Goal: Task Accomplishment & Management: Use online tool/utility

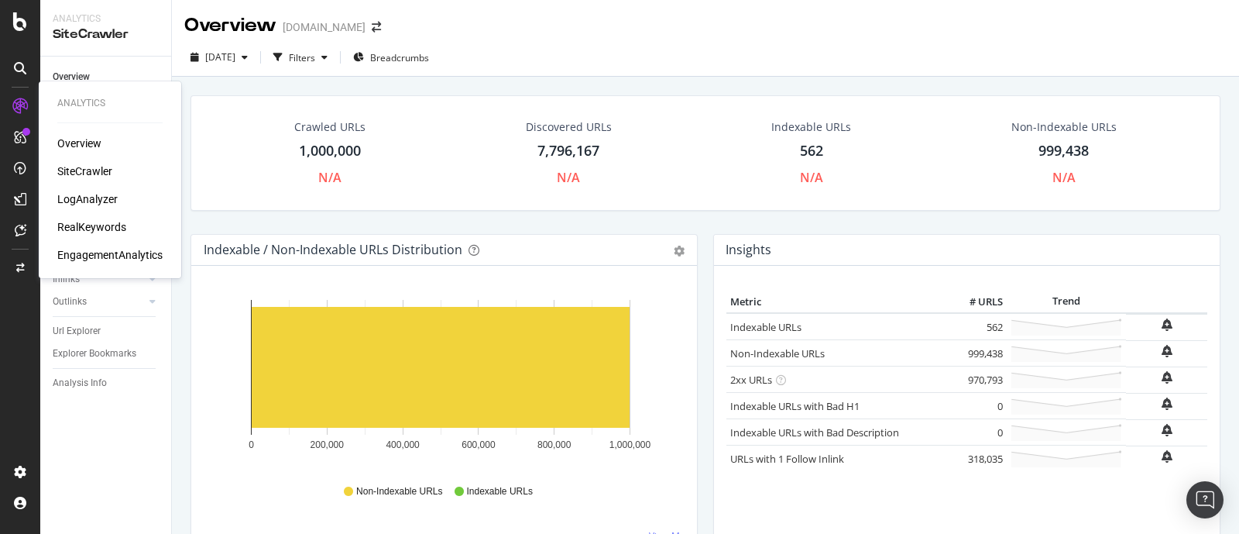
click at [89, 201] on div "LogAnalyzer" at bounding box center [87, 198] width 60 height 15
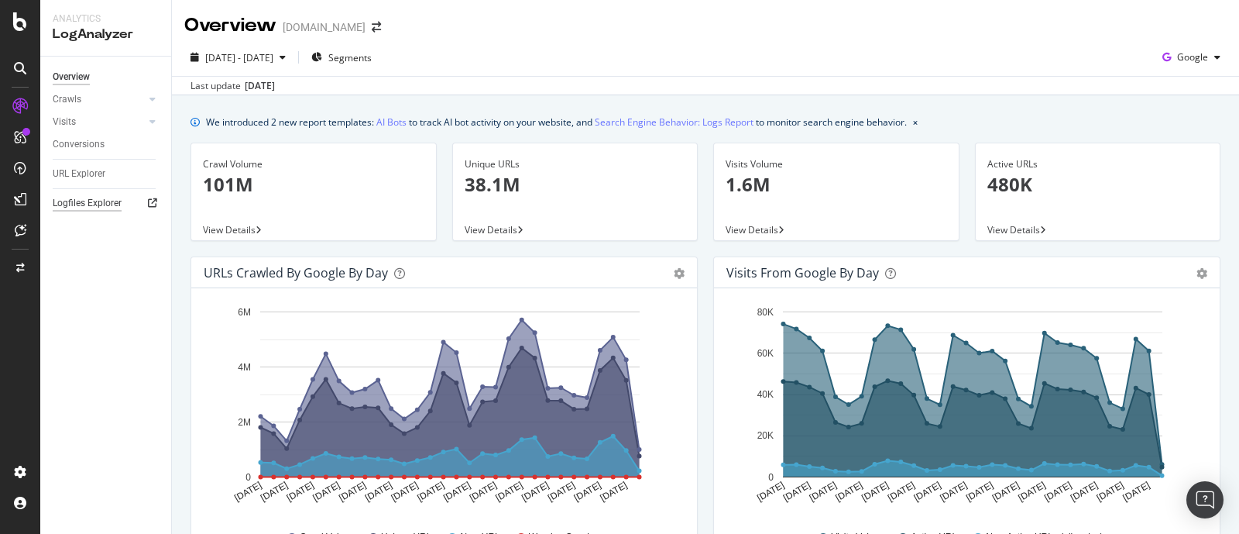
click at [99, 207] on div "Logfiles Explorer" at bounding box center [87, 203] width 69 height 16
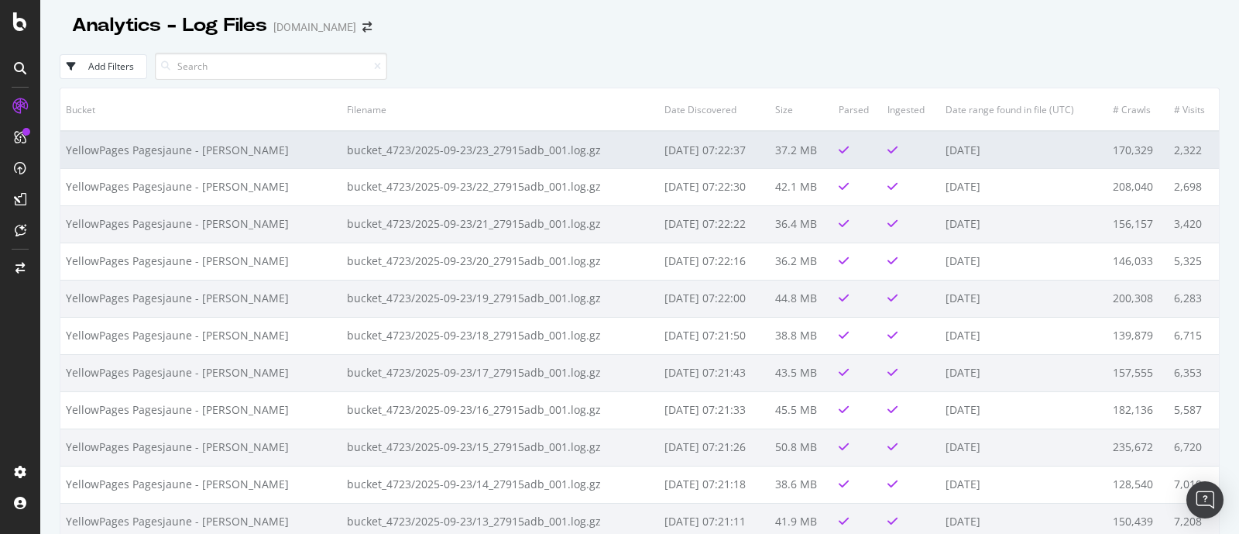
click at [535, 146] on td "bucket_4723/2025-09-23/23_27915adb_001.log.gz" at bounding box center [501, 149] width 318 height 37
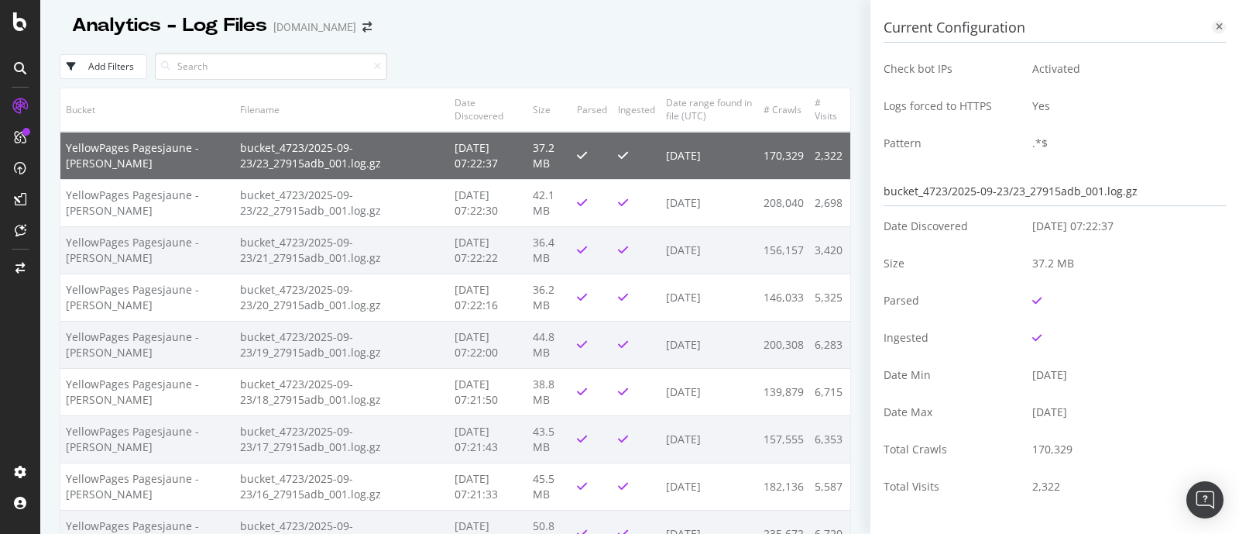
click at [1212, 25] on div at bounding box center [1219, 27] width 14 height 14
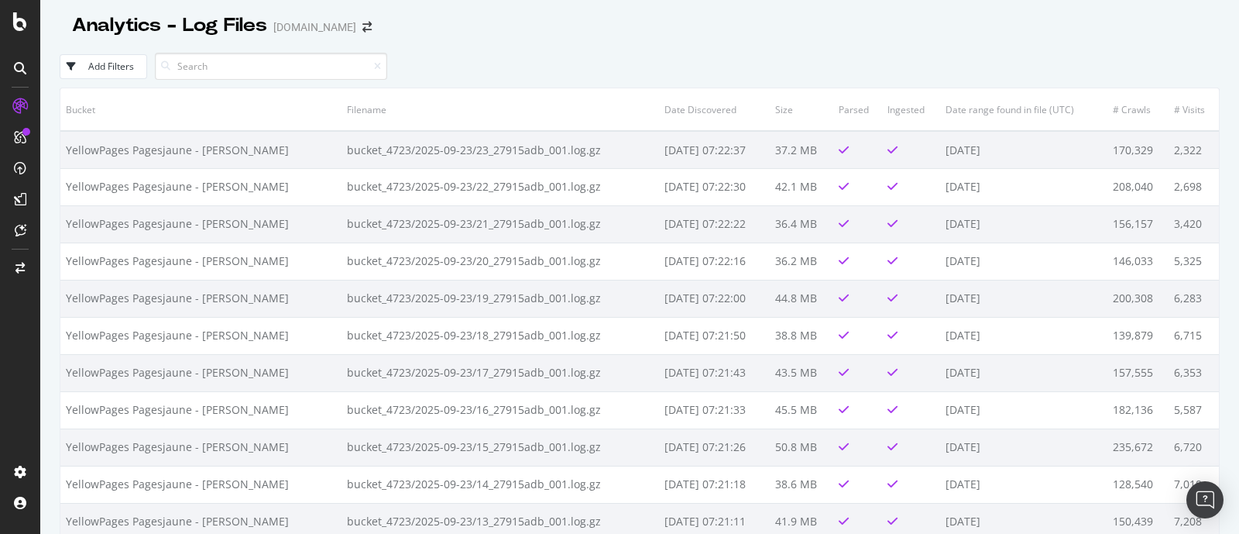
click at [120, 64] on div "Add Filters" at bounding box center [111, 66] width 46 height 13
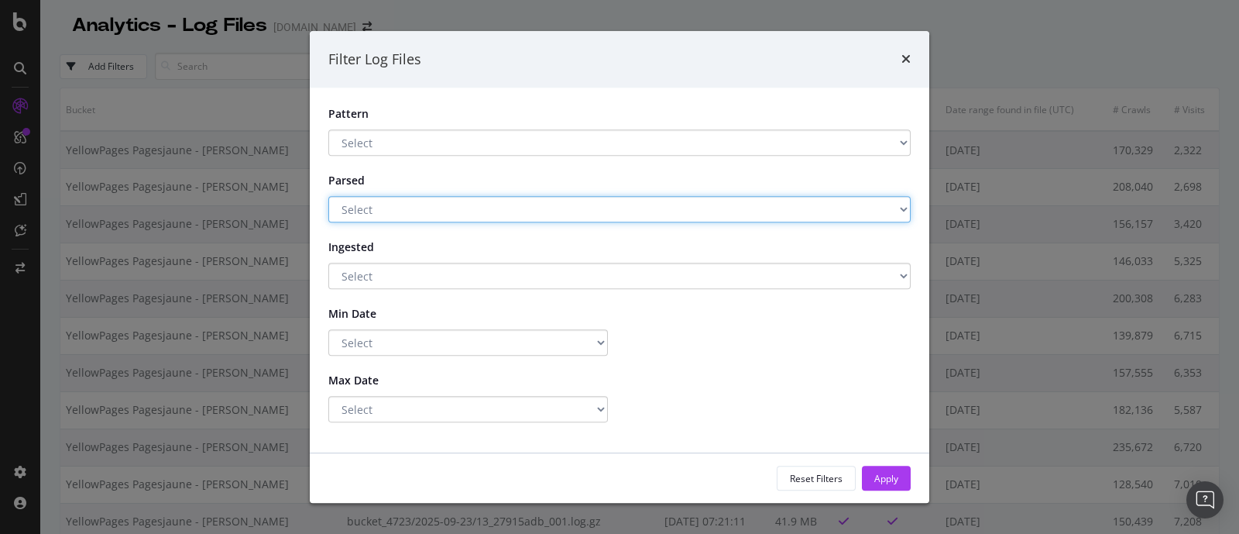
click at [567, 203] on select "Select Yes No" at bounding box center [619, 209] width 582 height 26
click at [567, 209] on select "Select Yes No" at bounding box center [619, 209] width 582 height 26
click at [516, 211] on select "Select Yes No" at bounding box center [619, 209] width 582 height 26
select select "false"
click at [328, 196] on select "Select Yes No" at bounding box center [619, 209] width 582 height 26
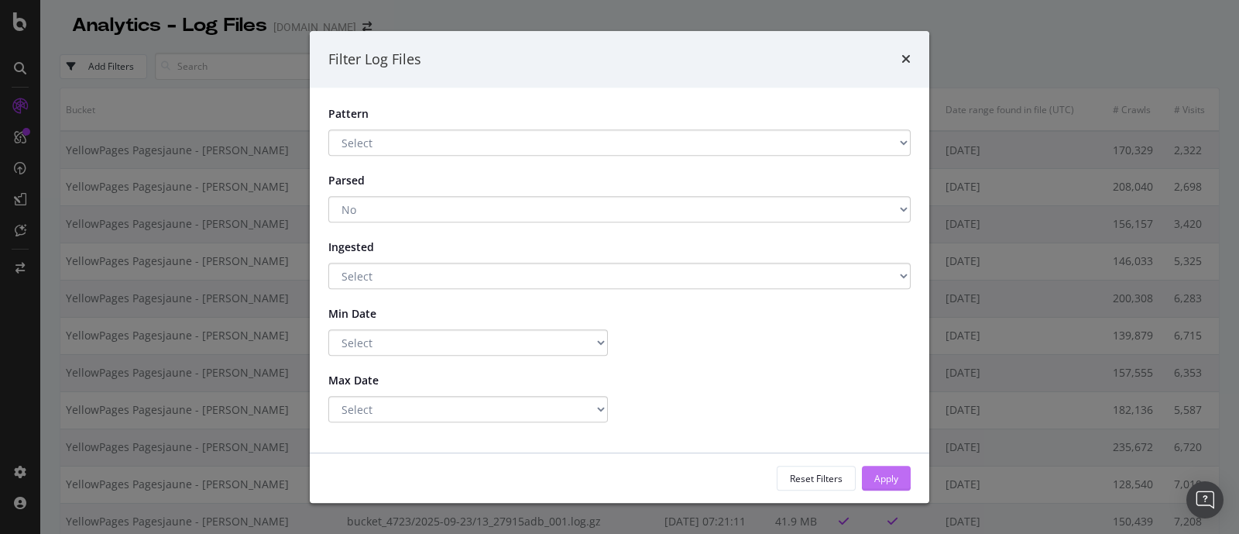
click at [877, 479] on div "Apply" at bounding box center [886, 478] width 24 height 13
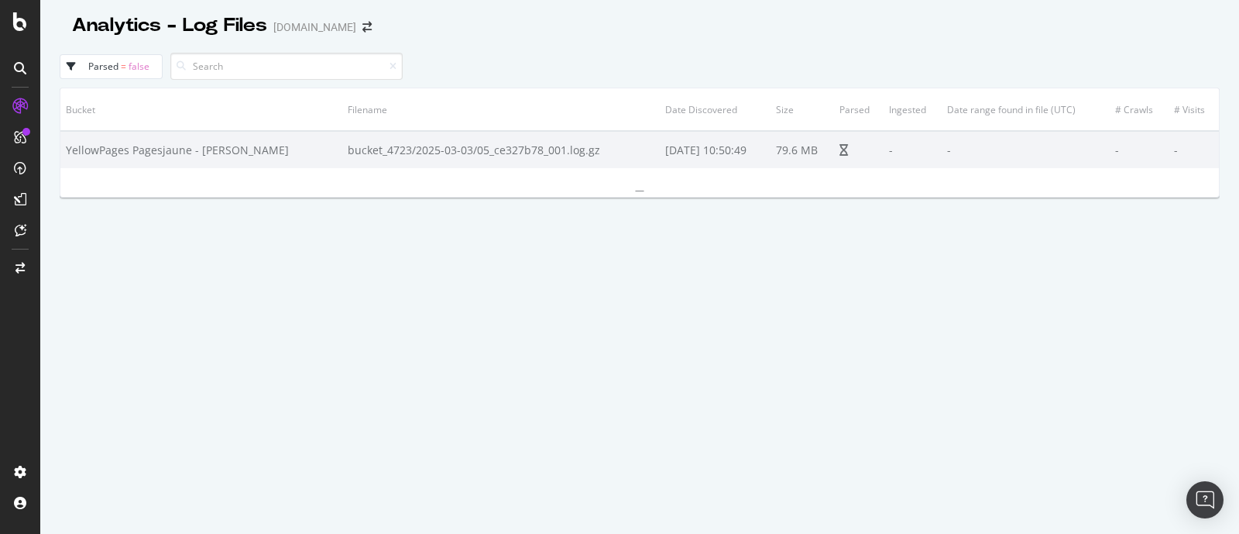
click at [141, 66] on span "false" at bounding box center [139, 66] width 21 height 13
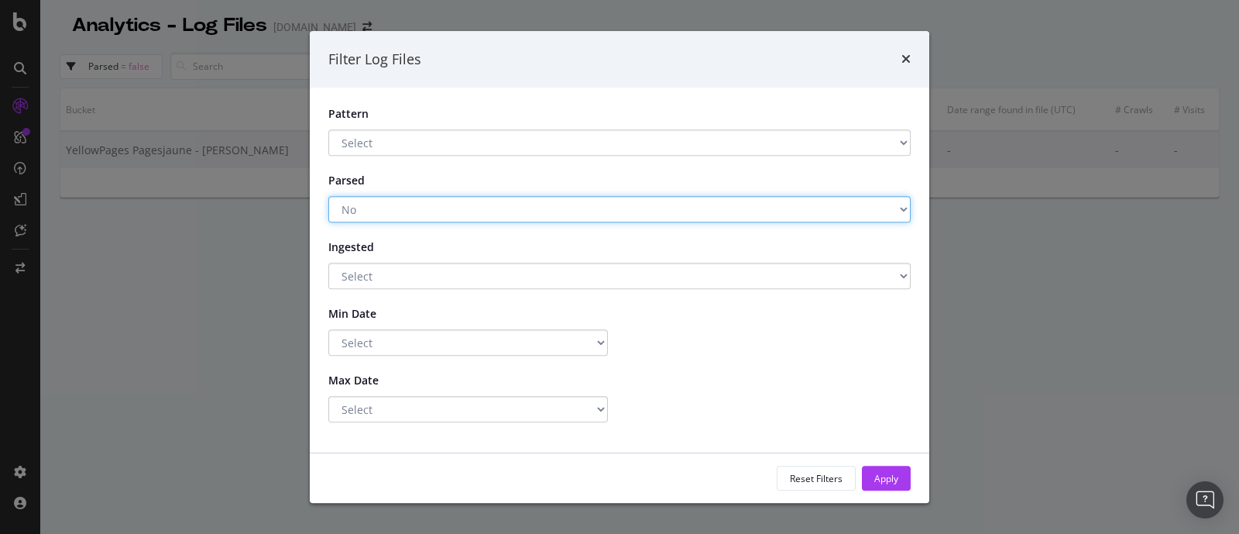
click at [709, 200] on select "Select Yes No" at bounding box center [619, 209] width 582 height 26
select select "true"
click at [328, 196] on select "Select Yes No" at bounding box center [619, 209] width 582 height 26
click at [476, 206] on select "Select Yes No" at bounding box center [619, 209] width 582 height 26
select select "modal"
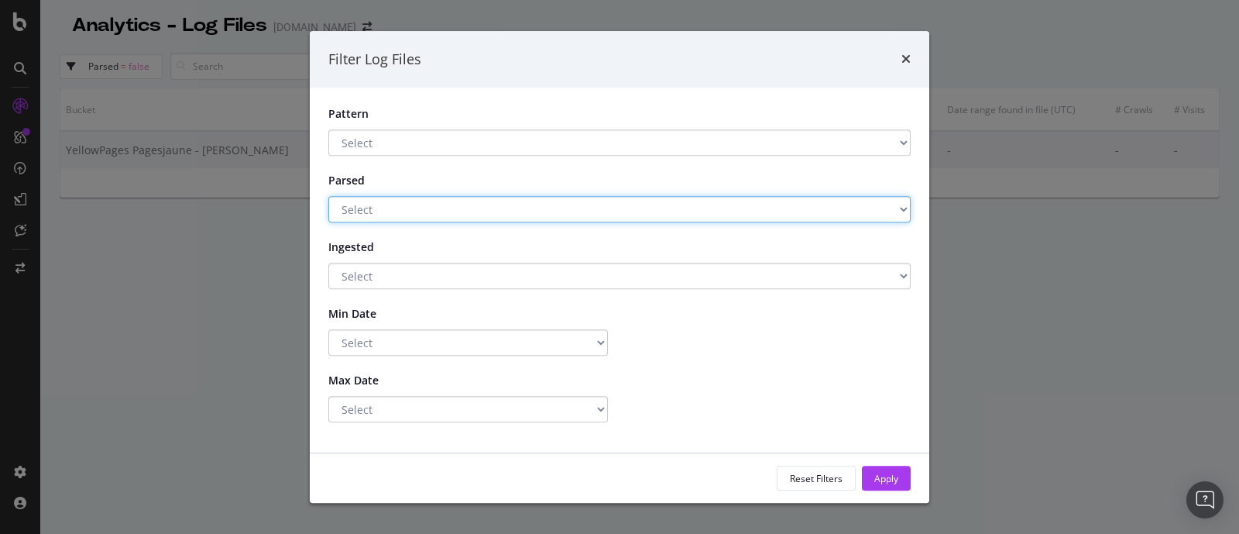
click at [328, 196] on select "Select Yes No" at bounding box center [619, 209] width 582 height 26
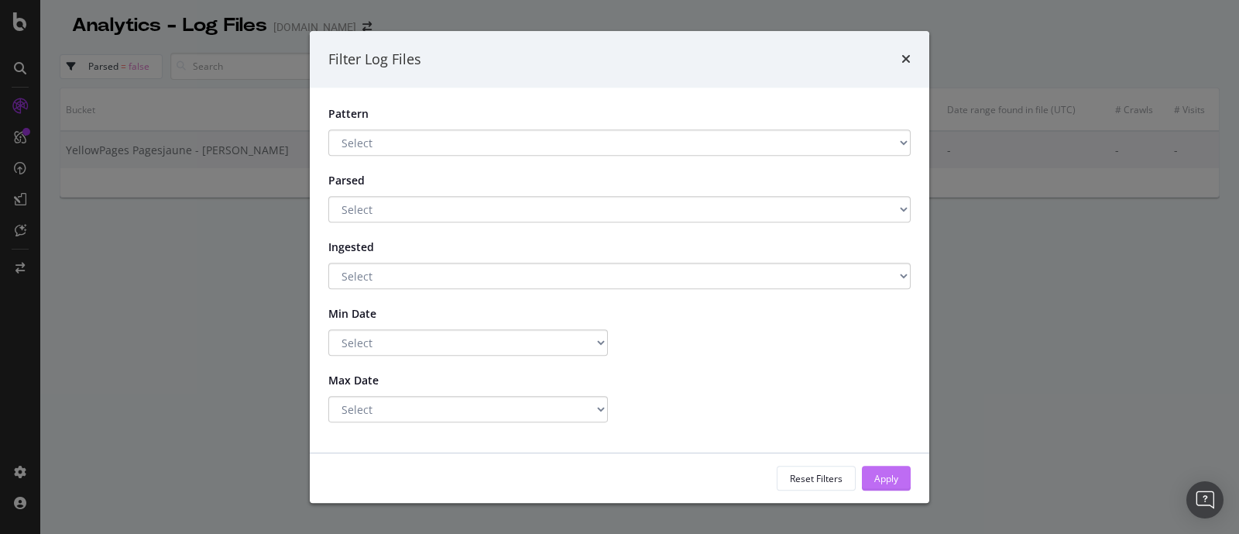
click at [887, 468] on div "Apply" at bounding box center [886, 477] width 24 height 23
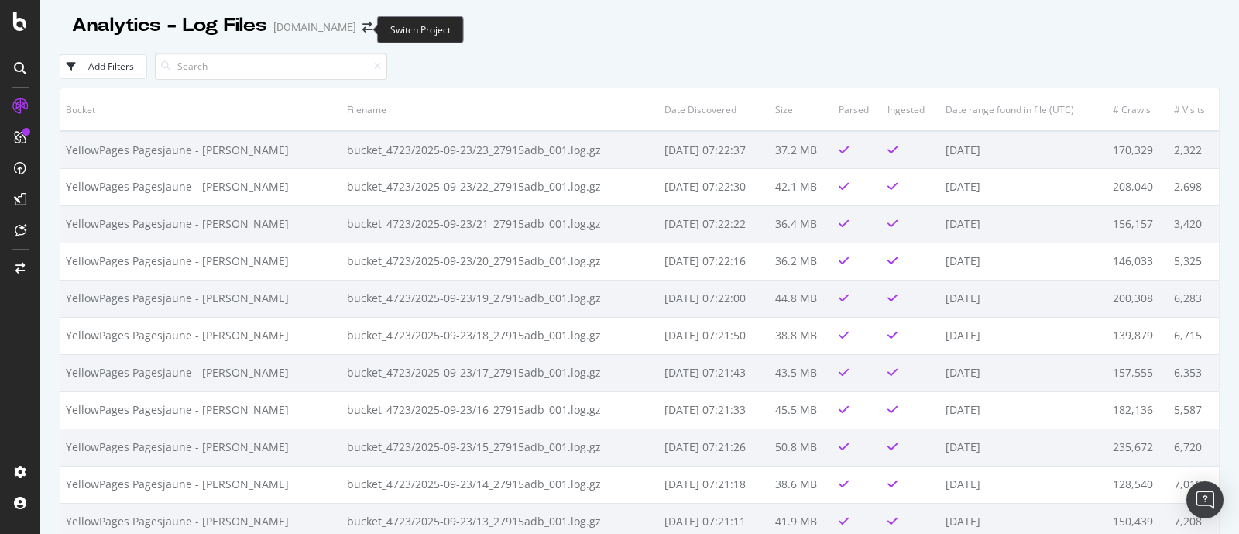
click at [366, 29] on span at bounding box center [367, 27] width 22 height 11
click at [362, 31] on icon "arrow-right-arrow-left" at bounding box center [366, 27] width 9 height 11
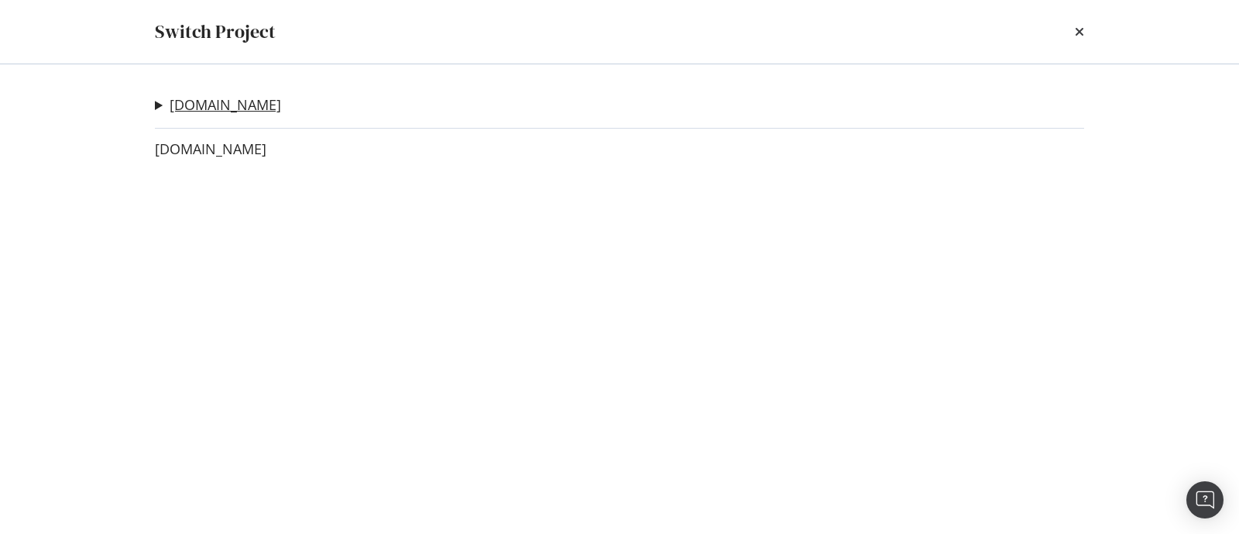
click at [244, 103] on link "[DOMAIN_NAME]" at bounding box center [226, 105] width 112 height 16
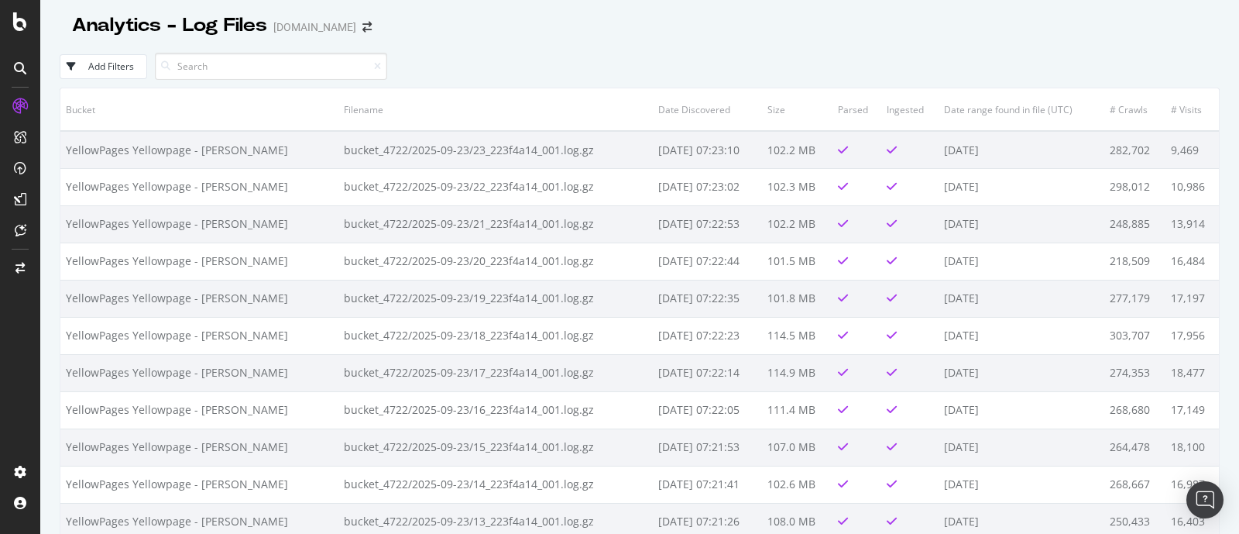
click at [991, 100] on th "Date range found in file (UTC)" at bounding box center [1022, 109] width 166 height 43
click at [995, 114] on th "Date range found in file (UTC)" at bounding box center [1022, 109] width 166 height 43
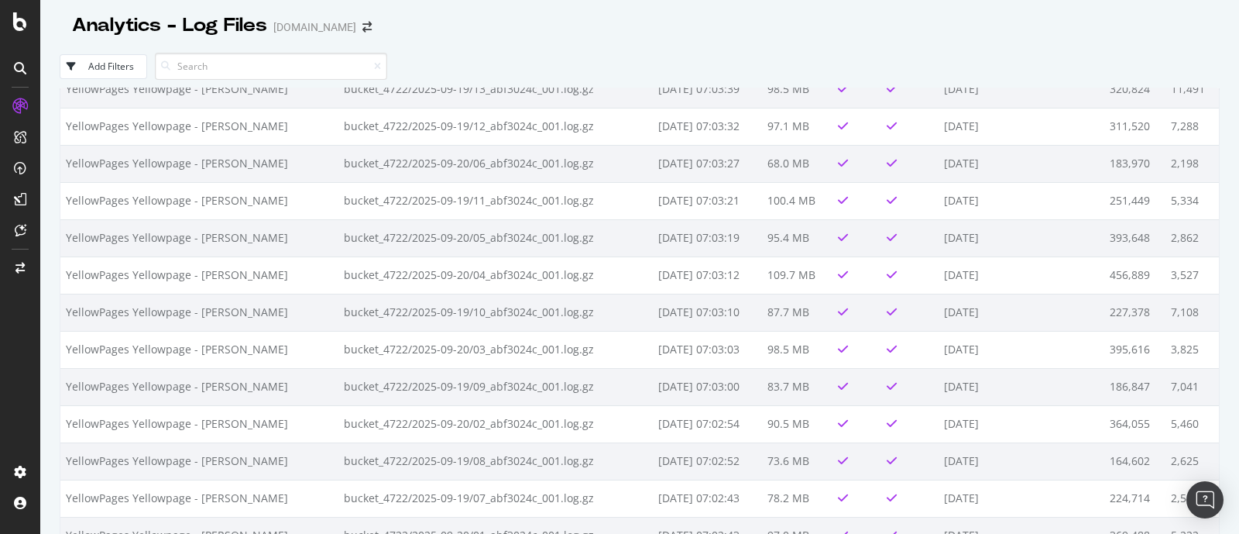
scroll to position [4260, 0]
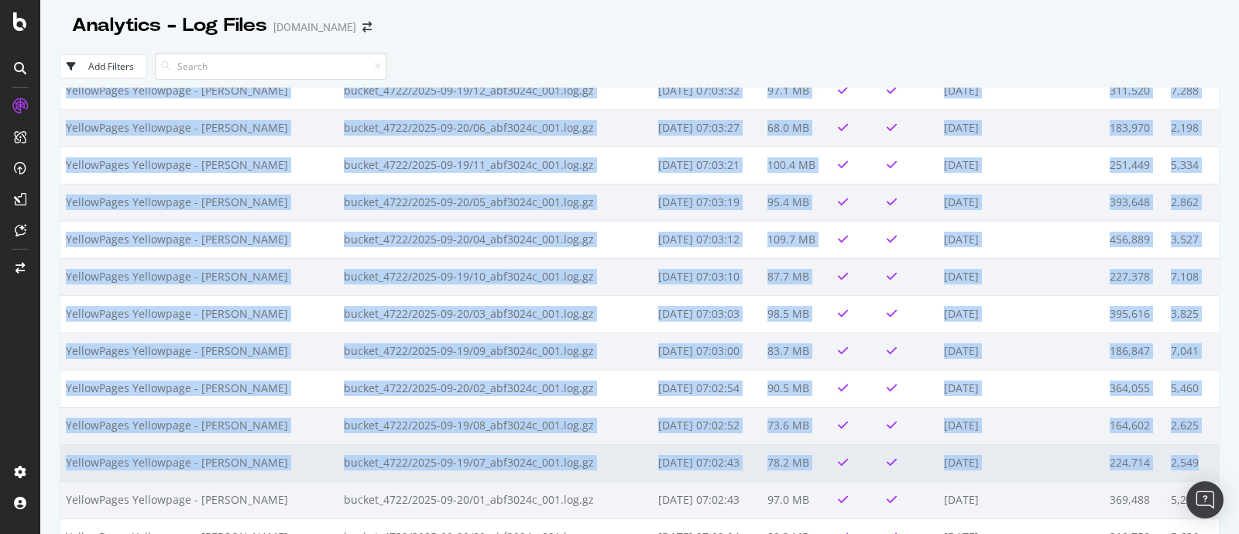
drag, startPoint x: 62, startPoint y: 106, endPoint x: 1196, endPoint y: 467, distance: 1189.9
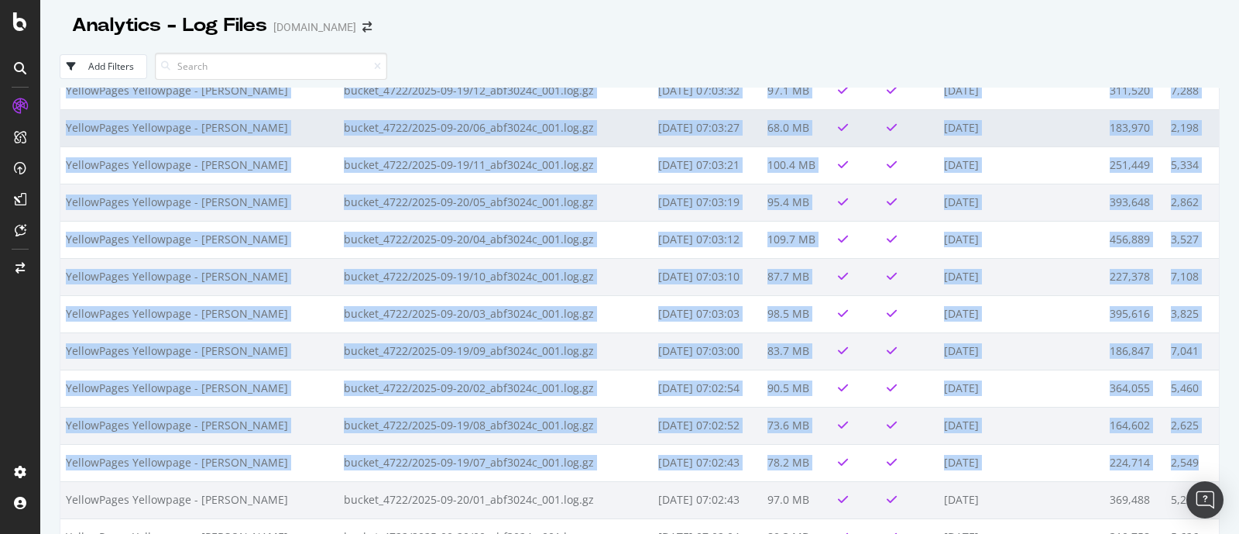
copy table "Bucket Filename Date Discovered Size Parsed Ingested Date range found in file (…"
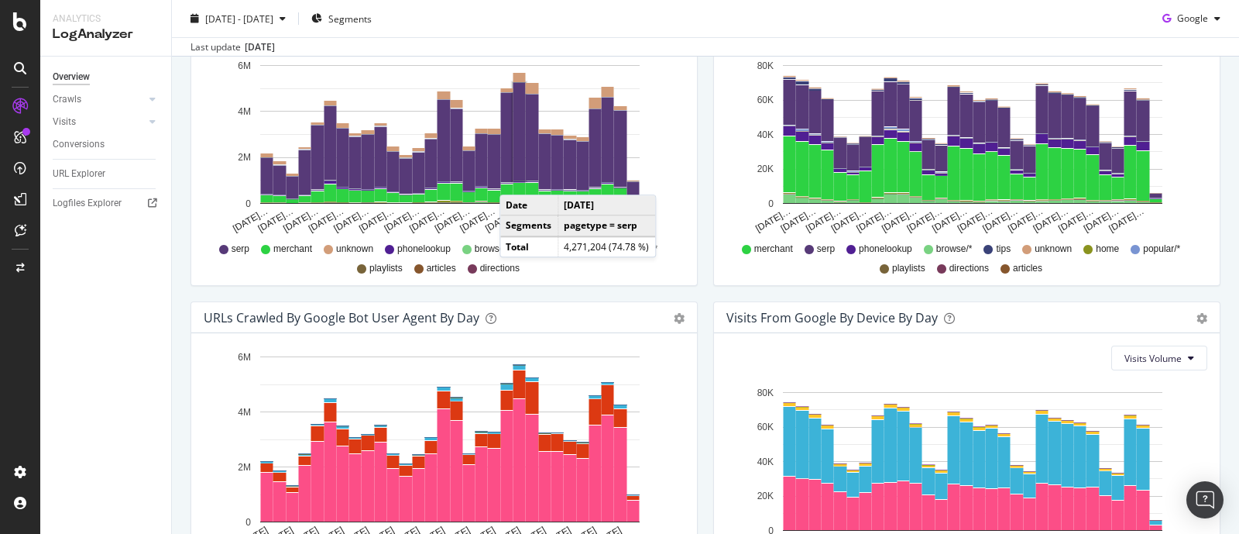
scroll to position [756, 0]
